Goal: Transaction & Acquisition: Purchase product/service

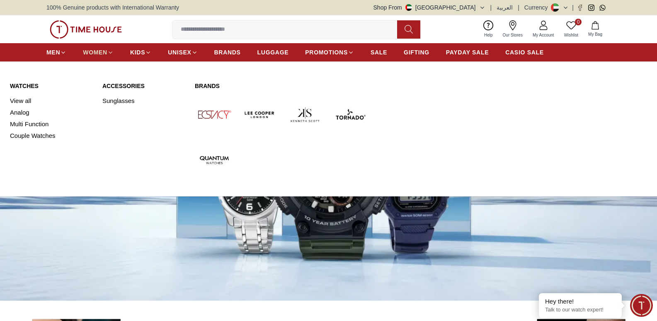
click at [90, 54] on span "WOMEN" at bounding box center [95, 52] width 24 height 8
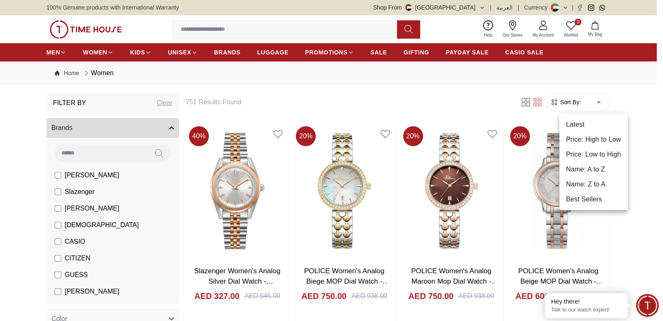
click at [581, 151] on li "Price: Low to High" at bounding box center [594, 154] width 68 height 15
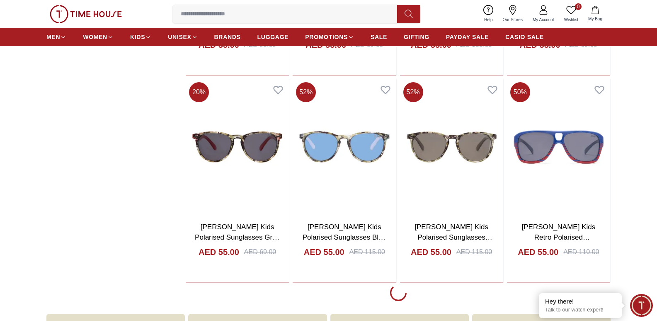
scroll to position [1037, 0]
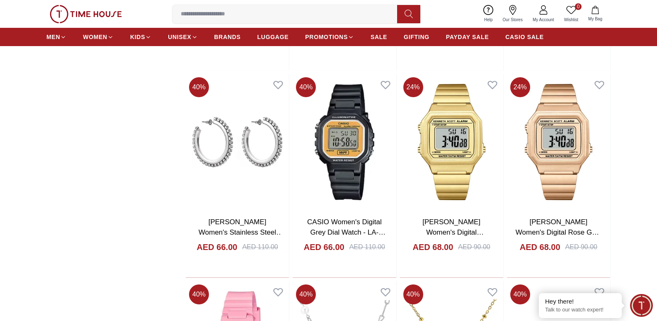
scroll to position [2249, 0]
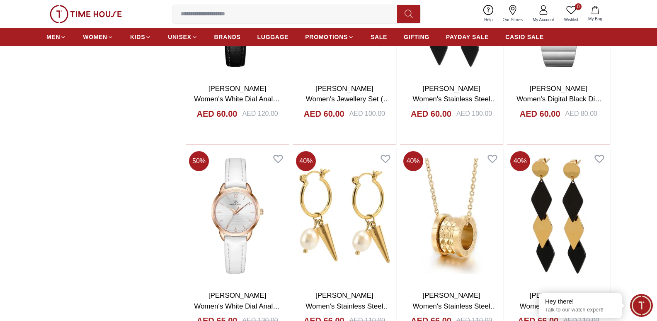
drag, startPoint x: 656, startPoint y: 217, endPoint x: 659, endPoint y: 205, distance: 11.9
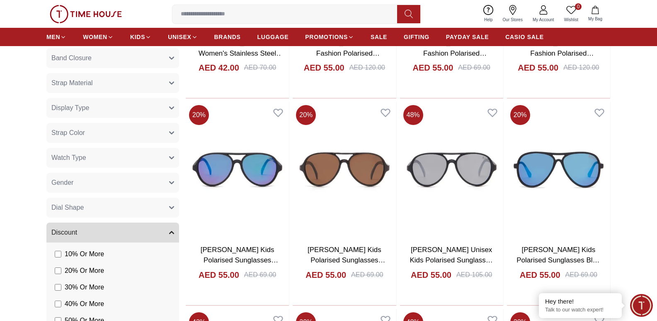
scroll to position [372, 0]
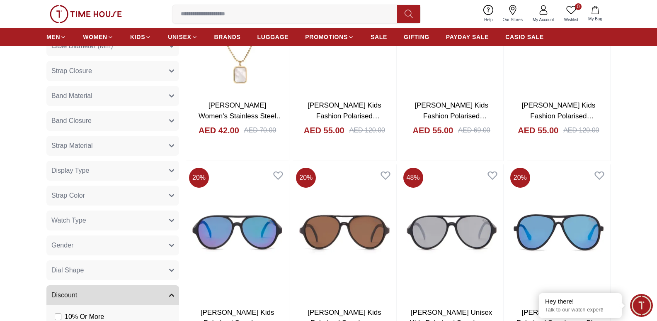
click at [173, 143] on button "Strap Material" at bounding box center [112, 146] width 133 height 20
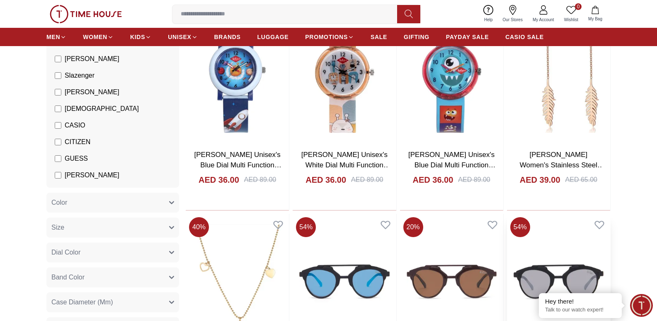
scroll to position [0, 0]
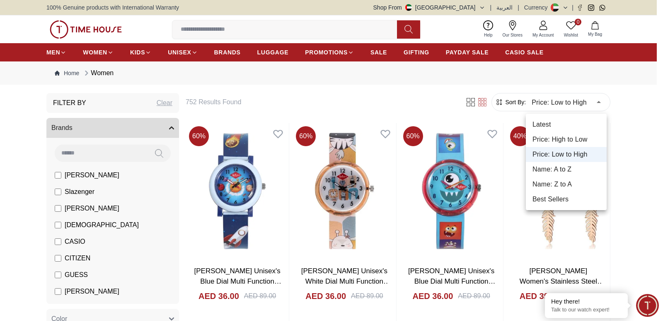
click at [560, 198] on li "Best Sellers" at bounding box center [566, 199] width 81 height 15
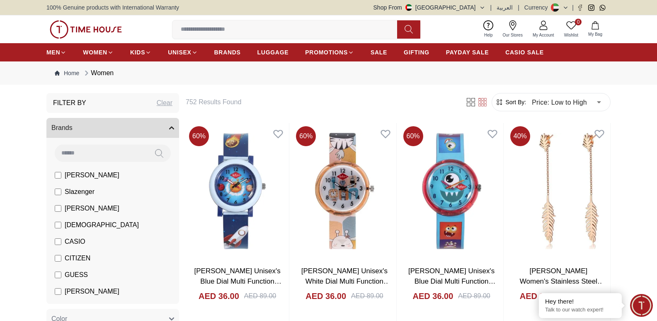
type input "*"
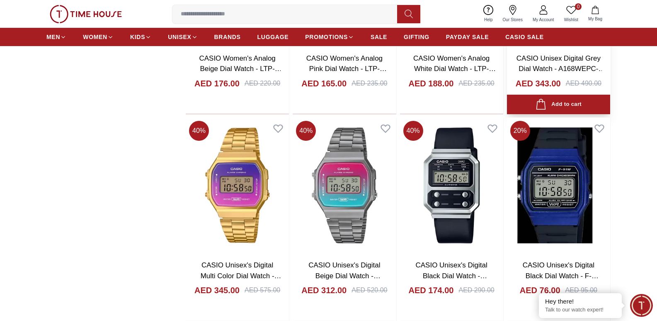
scroll to position [2073, 0]
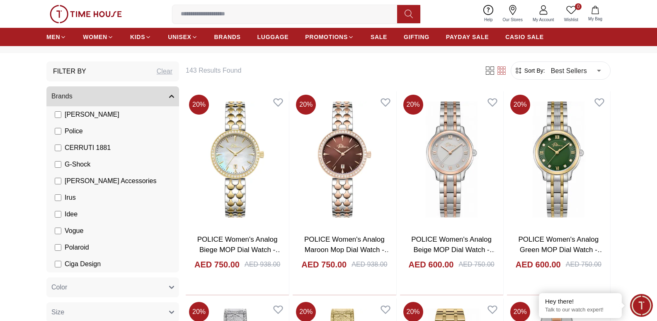
scroll to position [104, 0]
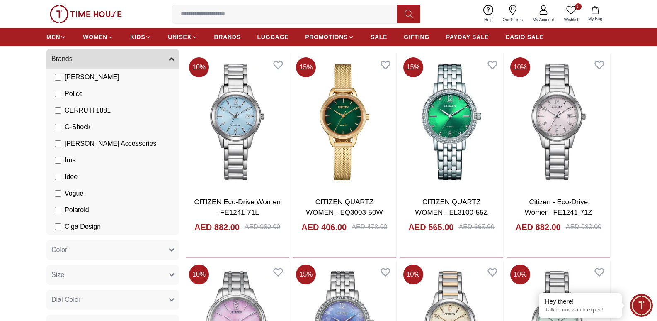
scroll to position [197, 0]
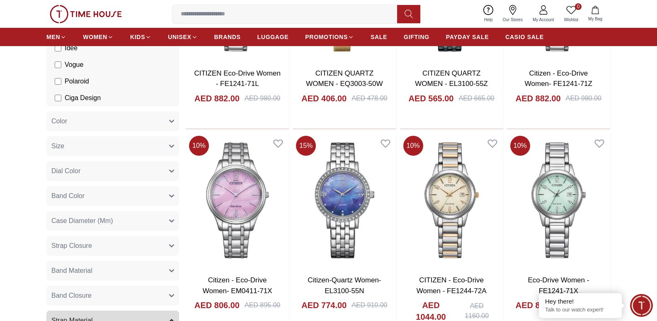
click at [173, 117] on button "Color" at bounding box center [112, 121] width 133 height 20
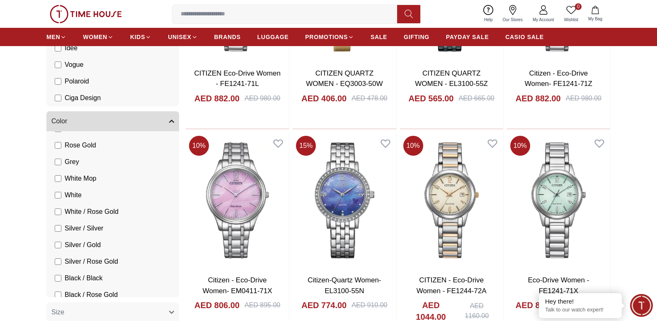
scroll to position [124, 0]
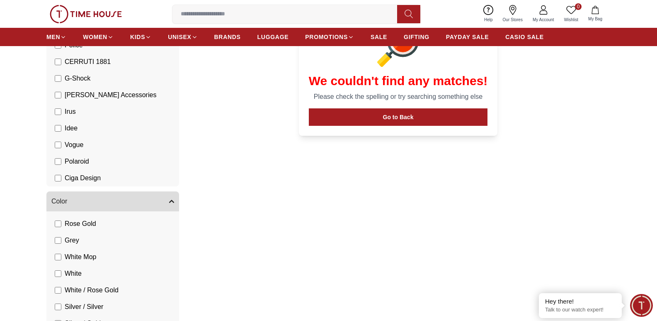
scroll to position [249, 0]
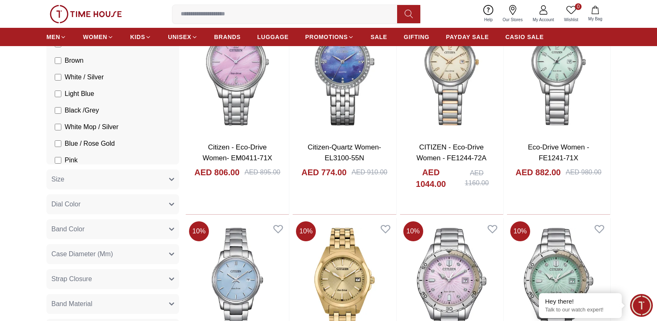
scroll to position [332, 0]
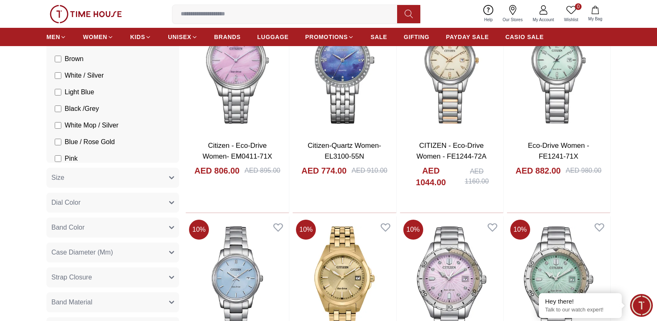
click at [173, 175] on icon "button" at bounding box center [171, 177] width 5 height 5
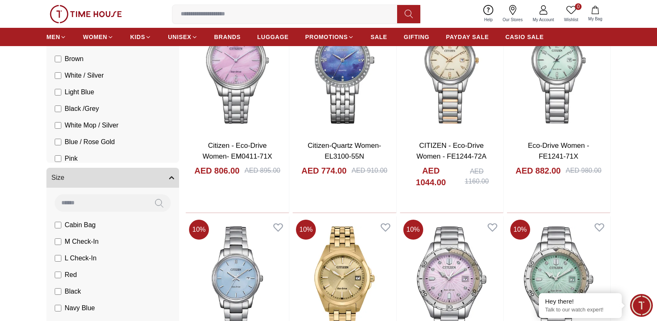
click at [170, 177] on icon "button" at bounding box center [171, 177] width 5 height 5
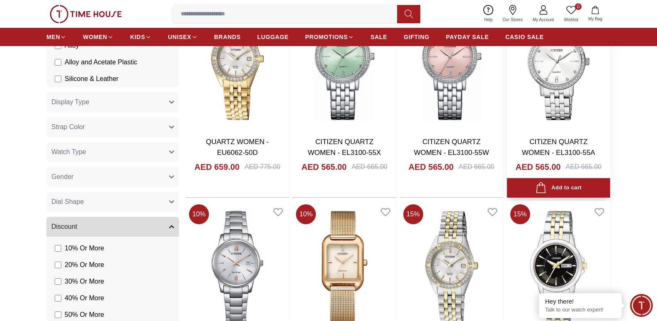
scroll to position [912, 0]
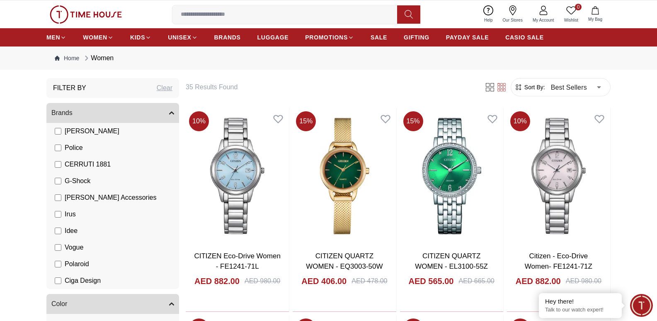
scroll to position [7, 0]
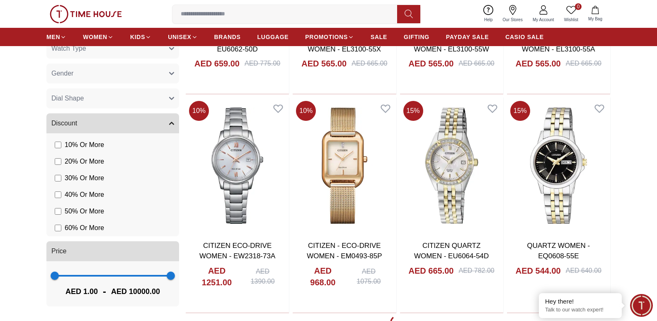
scroll to position [1002, 0]
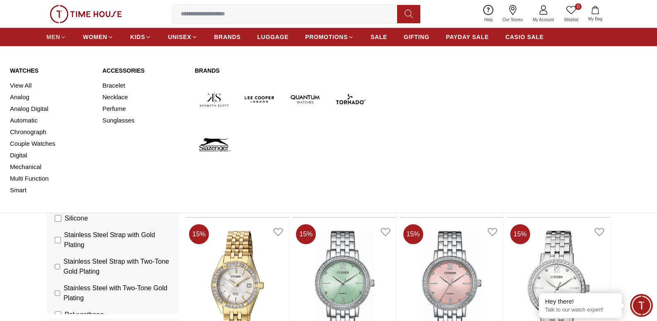
click at [52, 35] on span "MEN" at bounding box center [53, 37] width 14 height 8
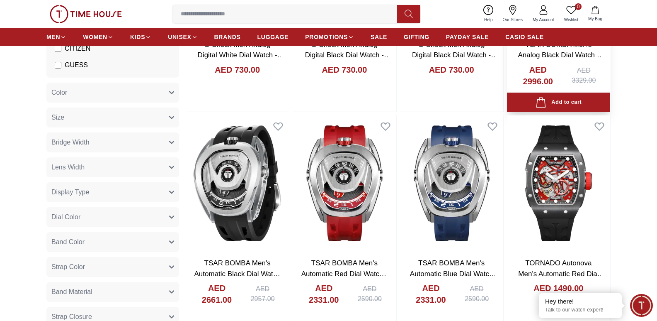
scroll to position [41, 0]
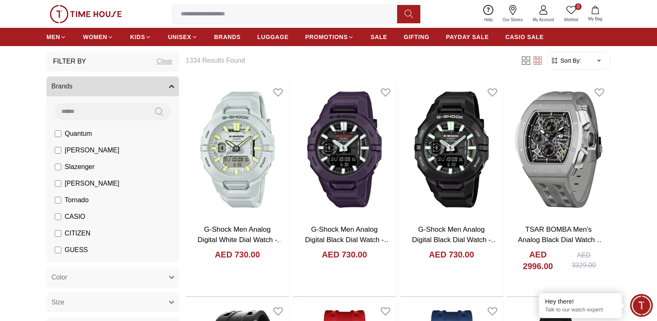
click at [571, 62] on span "Sort By:" at bounding box center [570, 60] width 22 height 8
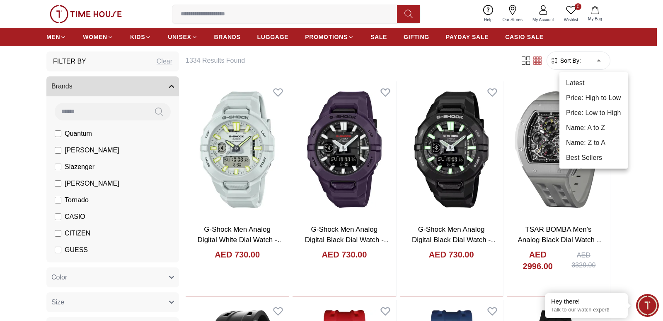
click at [579, 113] on li "Price: Low to High" at bounding box center [594, 112] width 68 height 15
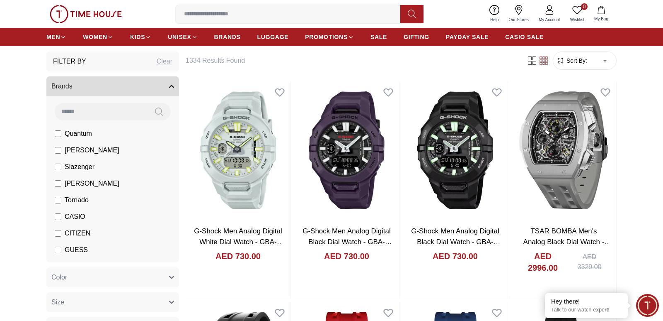
type input "*"
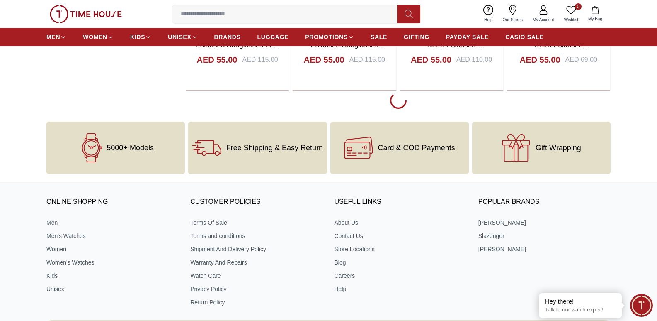
scroll to position [1171, 0]
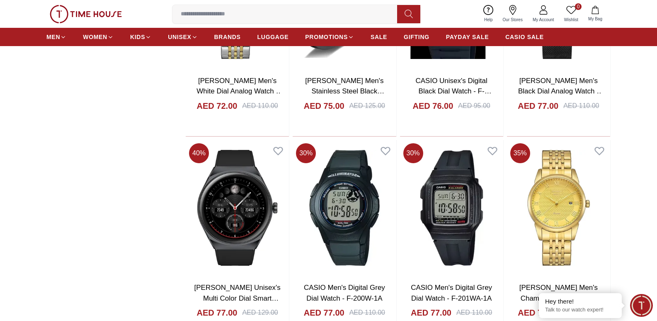
scroll to position [2747, 0]
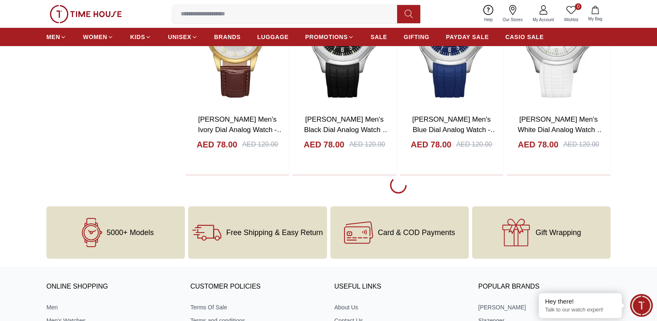
scroll to position [2954, 0]
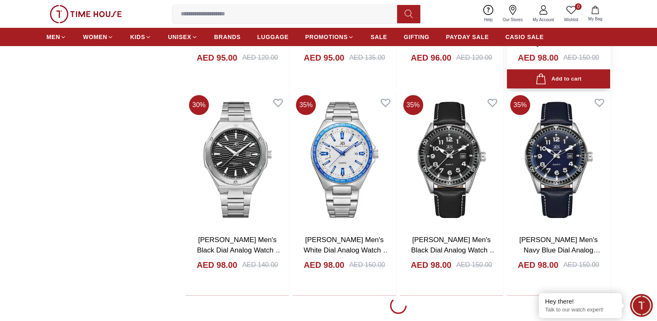
scroll to position [5111, 0]
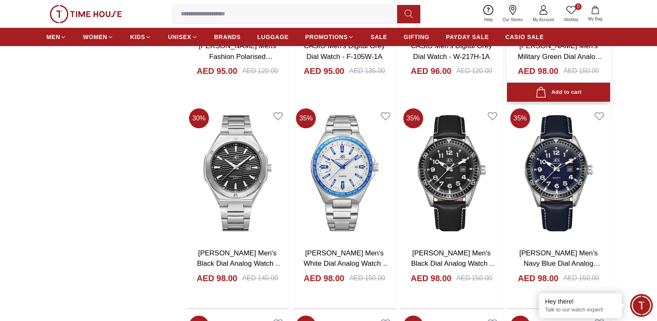
scroll to position [4903, 0]
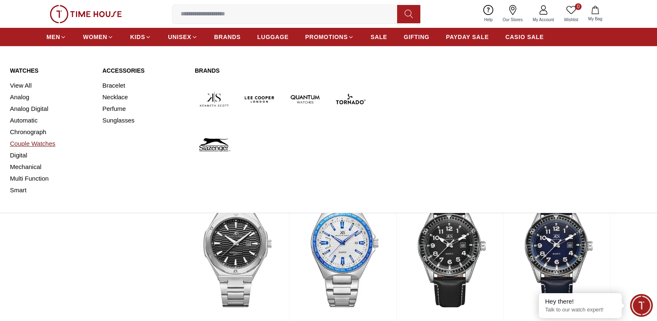
click at [23, 139] on link "Couple Watches" at bounding box center [51, 144] width 83 height 12
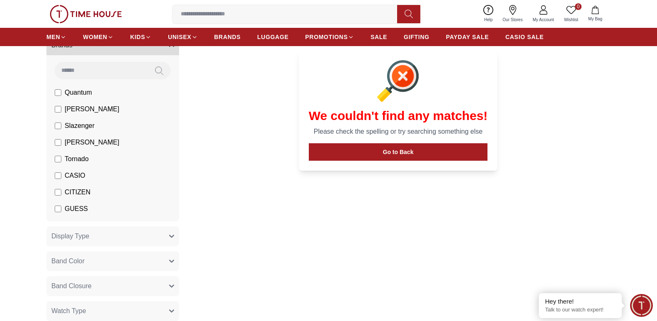
scroll to position [83, 0]
